Goal: Check status

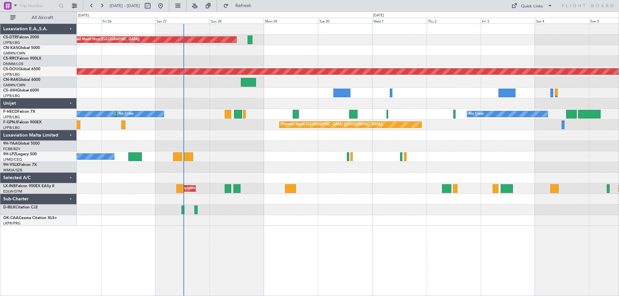
click at [349, 176] on div "Planned Maint Nice ([GEOGRAPHIC_DATA]) Planned Maint Sofia AOG Maint Sofia Plan…" at bounding box center [348, 125] width 542 height 202
click at [441, 170] on div at bounding box center [348, 167] width 542 height 11
click at [497, 142] on div "Planned Maint Nice ([GEOGRAPHIC_DATA]) Planned Maint Sofia AOG Maint Sofia Plan…" at bounding box center [348, 119] width 542 height 191
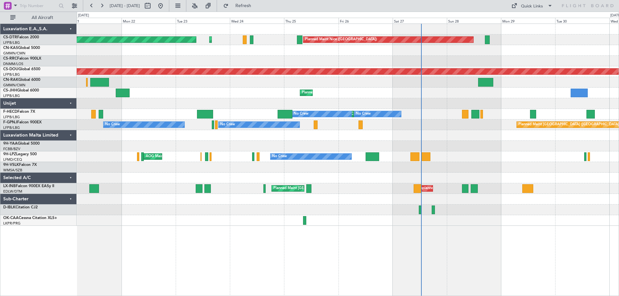
click at [332, 175] on div "Planned Maint Nice ([GEOGRAPHIC_DATA]) Planned Maint Sofia AOG Maint Sofia Plan…" at bounding box center [348, 125] width 542 height 202
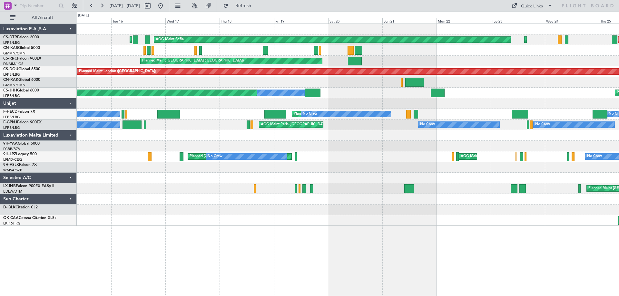
click at [413, 143] on div at bounding box center [348, 146] width 542 height 11
click at [533, 149] on div at bounding box center [348, 146] width 542 height 11
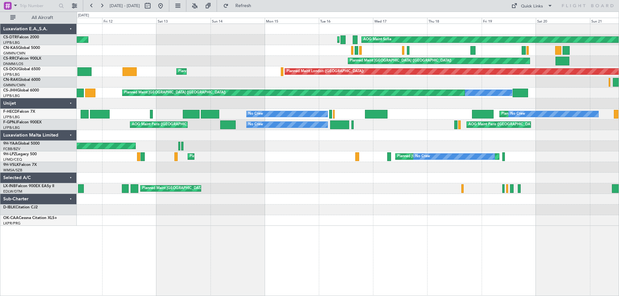
click at [579, 151] on div "AOG Maint Brazzaville (Maya-maya)" at bounding box center [348, 146] width 542 height 11
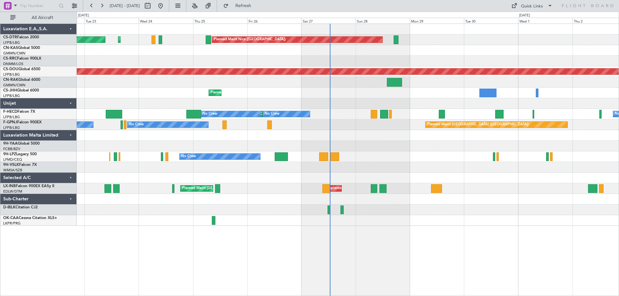
click at [409, 156] on div "No Crew AOG Maint Cannes ([GEOGRAPHIC_DATA])" at bounding box center [348, 157] width 542 height 11
